Goal: Task Accomplishment & Management: Complete application form

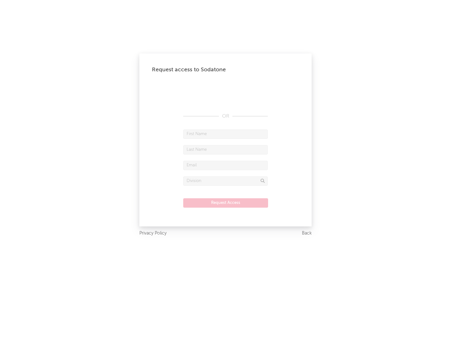
click at [225, 134] on input "text" at bounding box center [225, 134] width 85 height 9
type input "[PERSON_NAME]"
click at [225, 150] on input "text" at bounding box center [225, 149] width 85 height 9
type input "[PERSON_NAME]"
click at [225, 165] on input "text" at bounding box center [225, 165] width 85 height 9
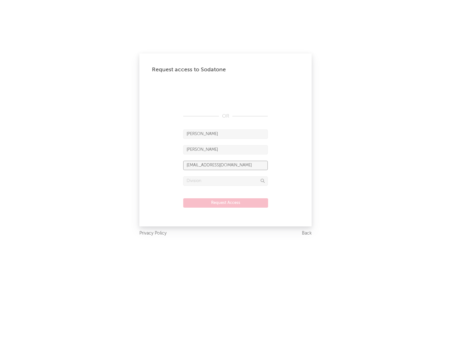
type input "[EMAIL_ADDRESS][DOMAIN_NAME]"
click at [225, 181] on input "text" at bounding box center [225, 181] width 85 height 9
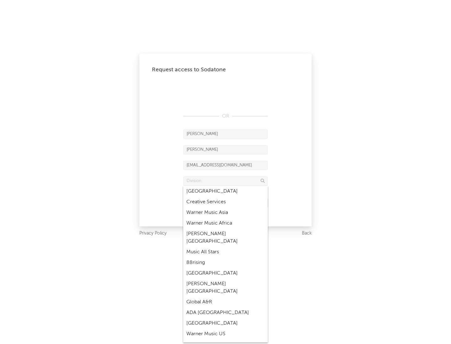
click at [225, 247] on div "Music All Stars" at bounding box center [225, 252] width 85 height 11
type input "Music All Stars"
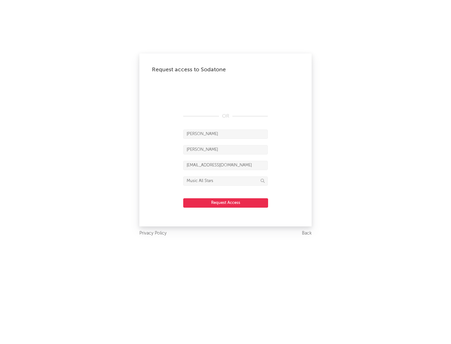
click at [225, 203] on button "Request Access" at bounding box center [225, 202] width 85 height 9
